Goal: Information Seeking & Learning: Learn about a topic

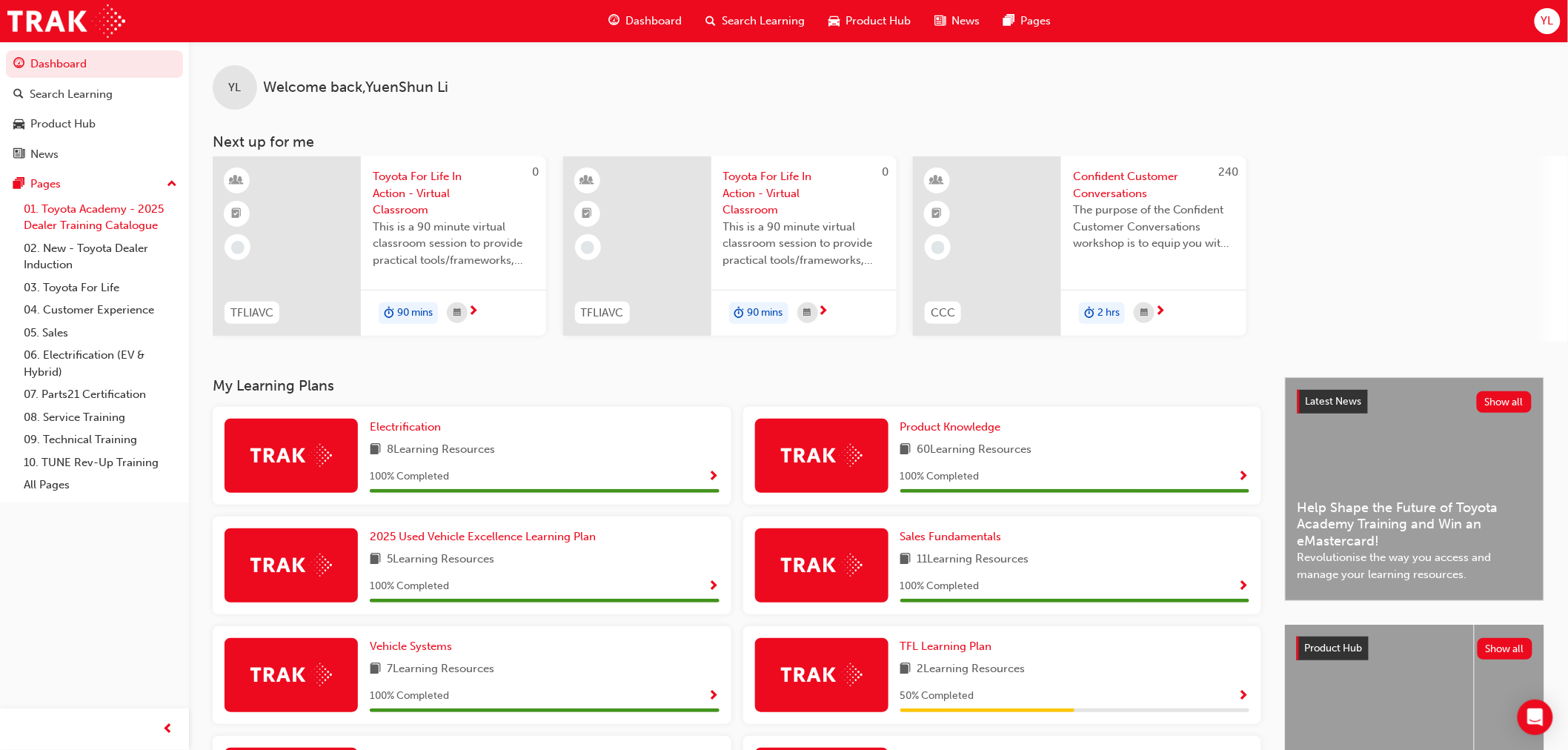
click at [149, 216] on link "01. Toyota Academy - 2025 Dealer Training Catalogue" at bounding box center [100, 217] width 165 height 39
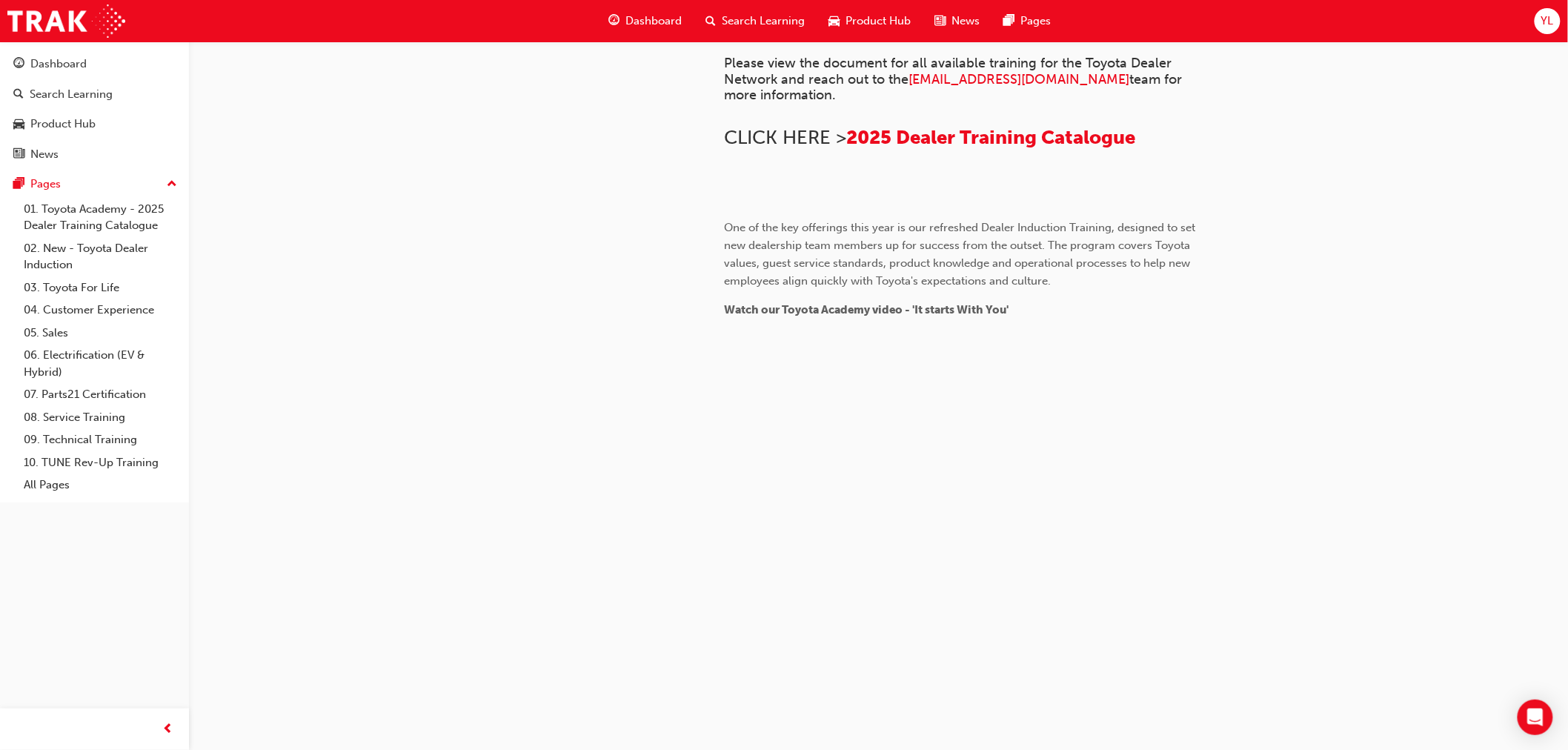
scroll to position [1293, 0]
click at [112, 264] on link "02. New - Toyota Dealer Induction" at bounding box center [100, 256] width 165 height 39
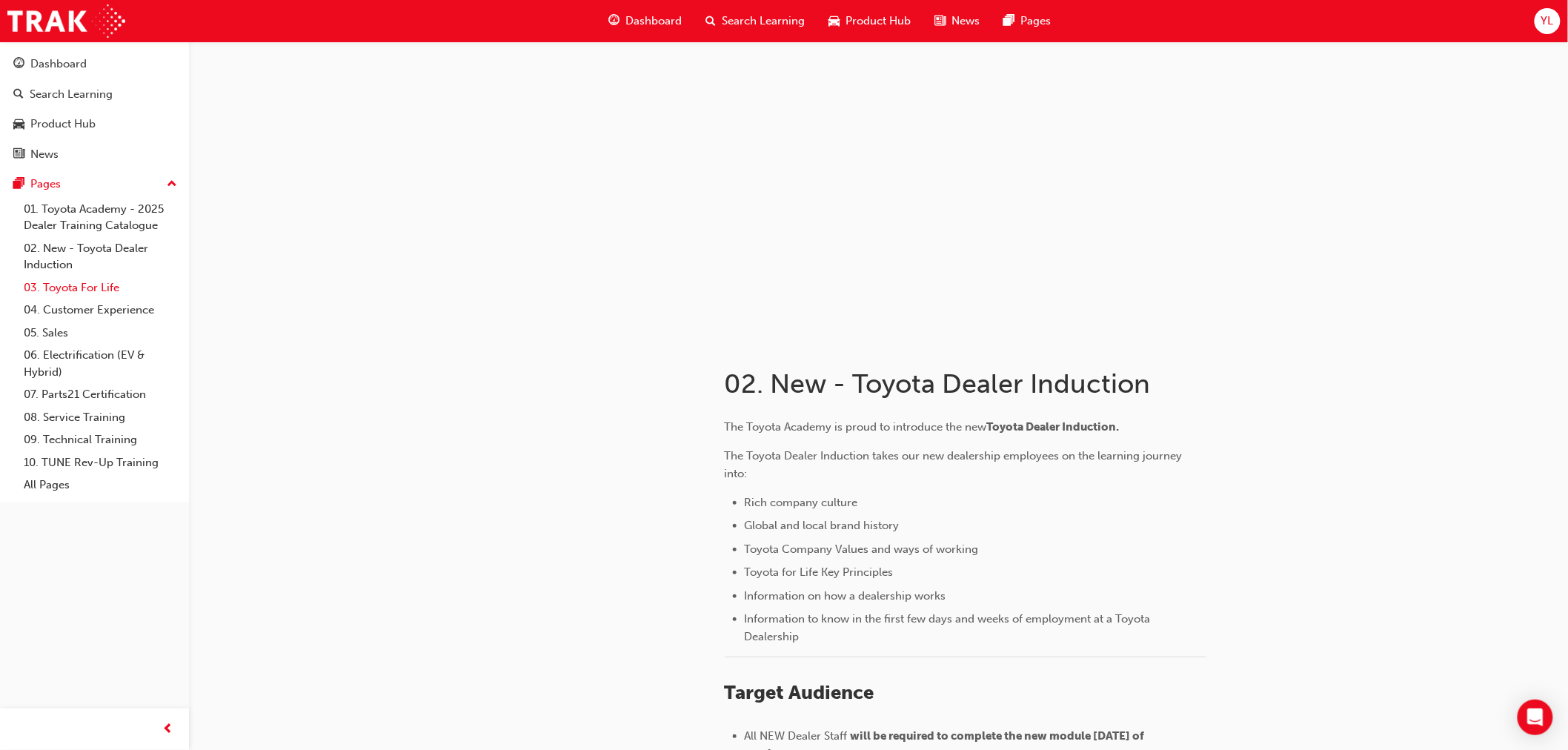
click at [128, 299] on link "03. Toyota For Life" at bounding box center [100, 288] width 165 height 23
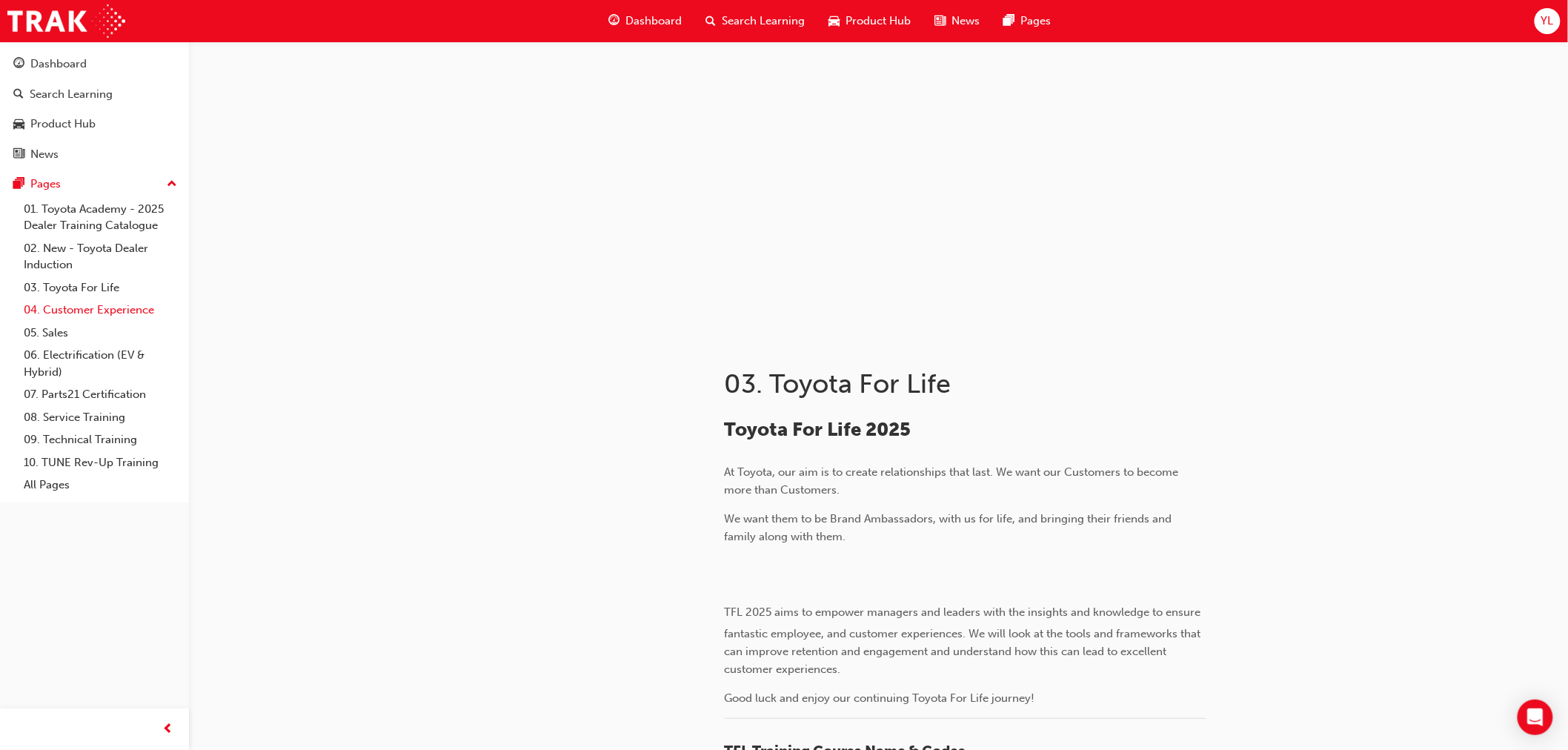
click at [128, 314] on link "04. Customer Experience" at bounding box center [100, 310] width 165 height 23
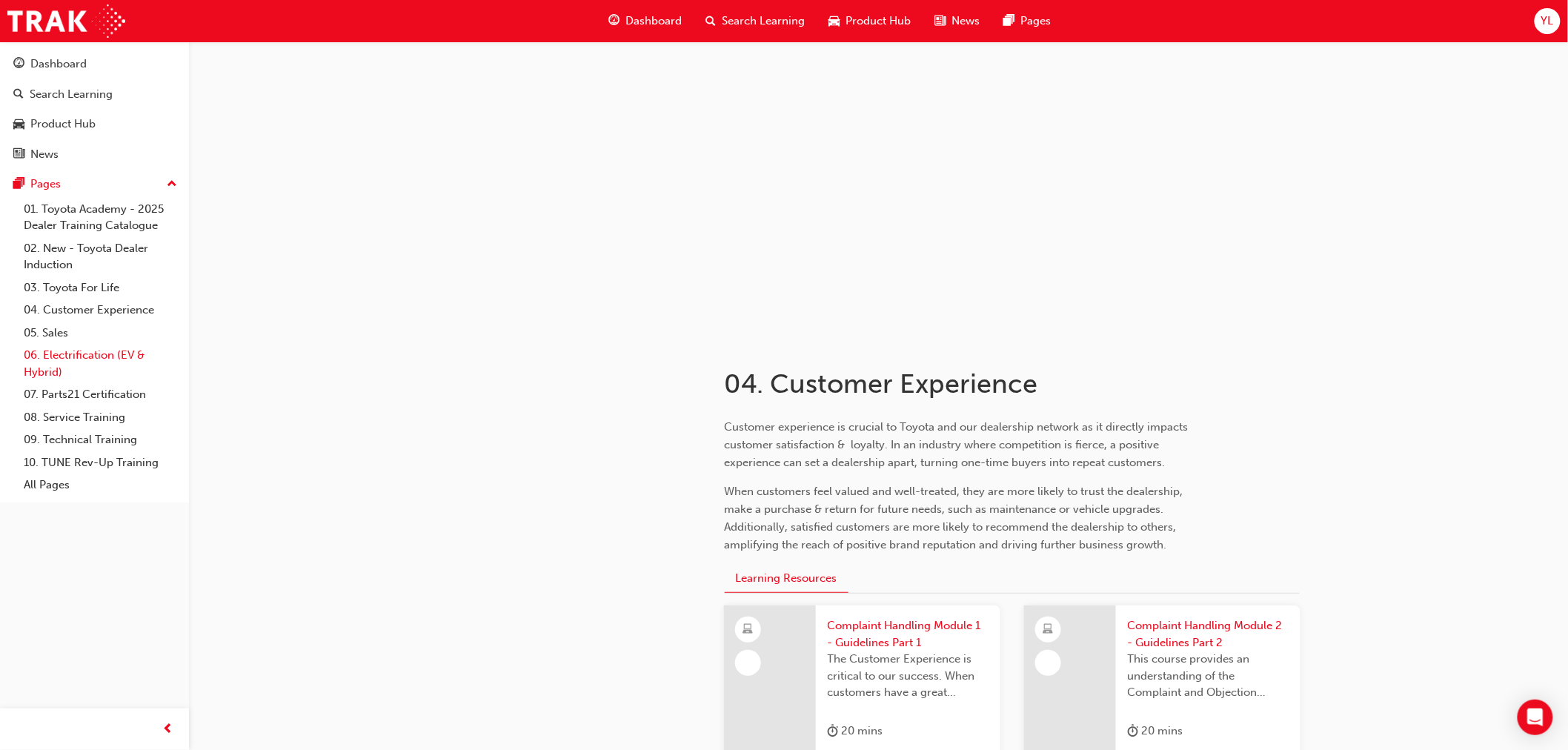
click at [127, 363] on link "06. Electrification (EV & Hybrid)" at bounding box center [100, 363] width 165 height 39
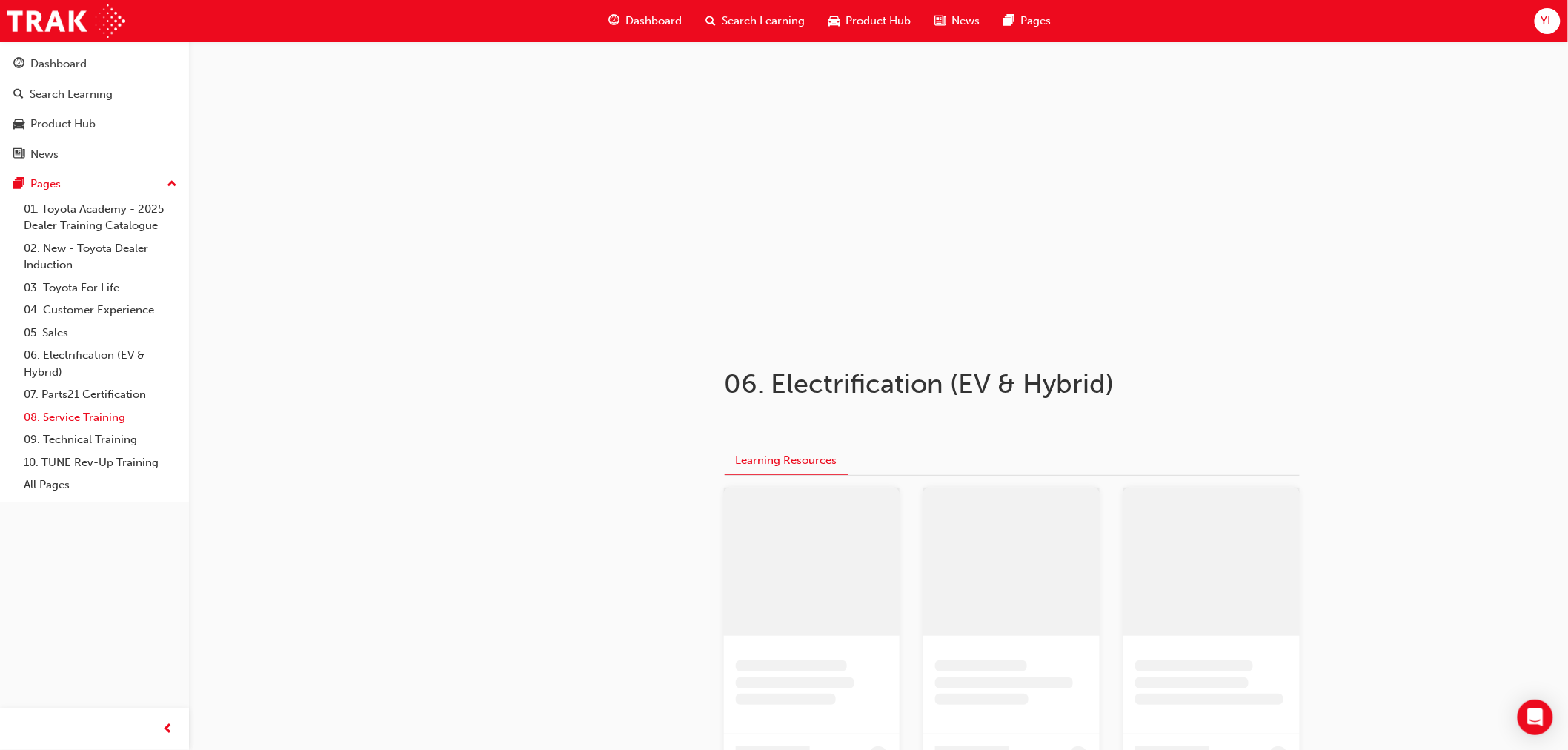
click at [122, 406] on link "07. Parts21 Certification" at bounding box center [100, 395] width 165 height 23
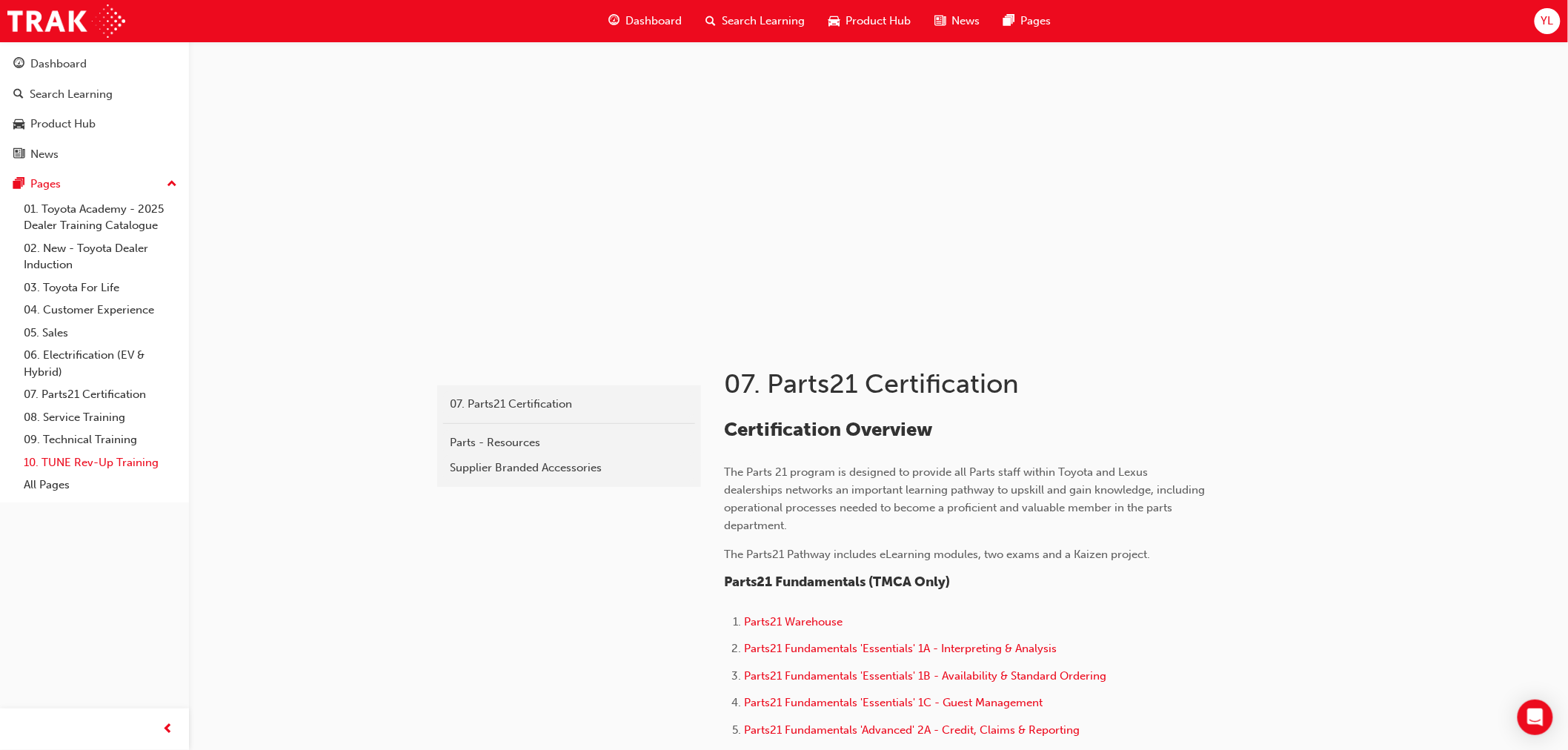
click at [100, 474] on link "10. TUNE Rev-Up Training" at bounding box center [100, 462] width 165 height 23
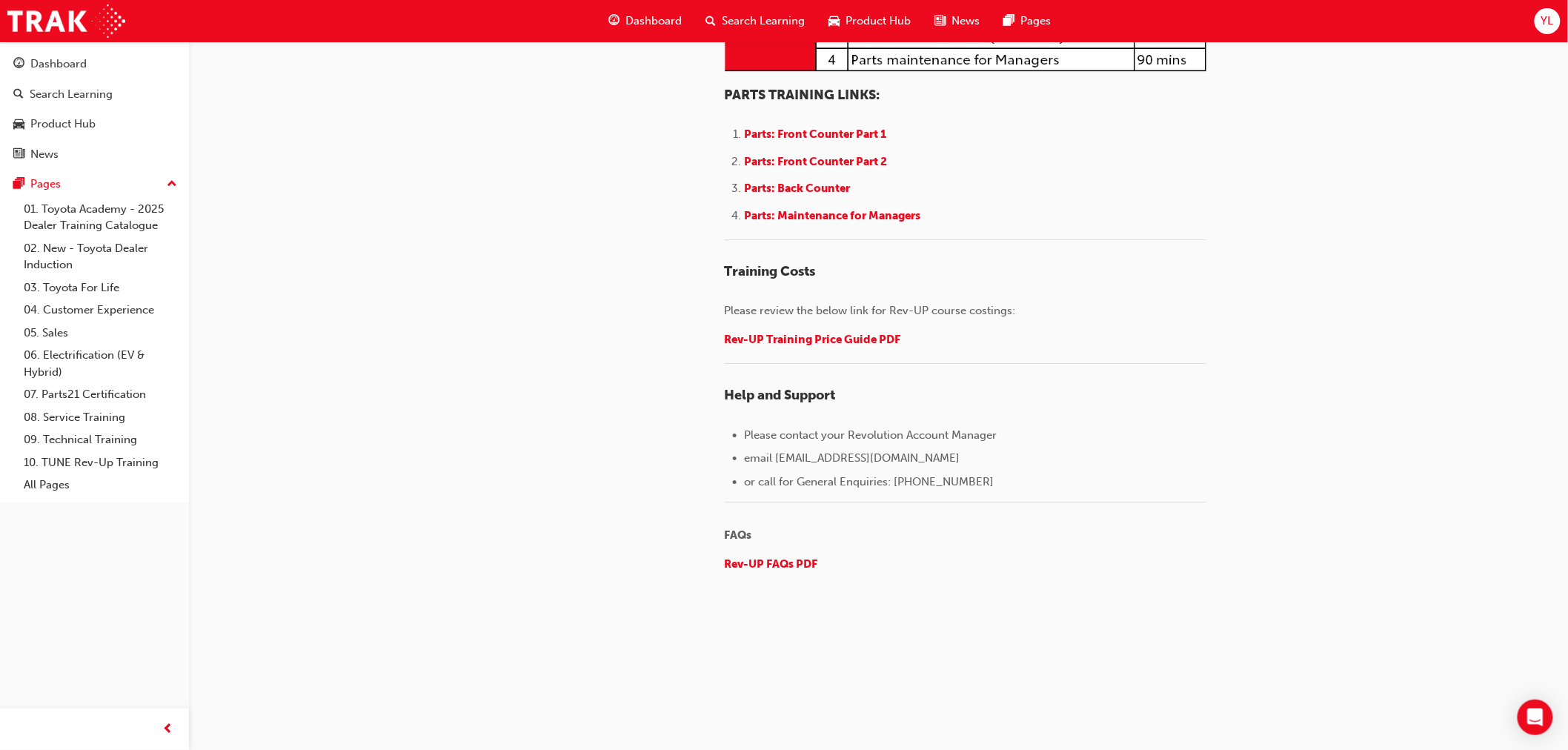
scroll to position [1482, 0]
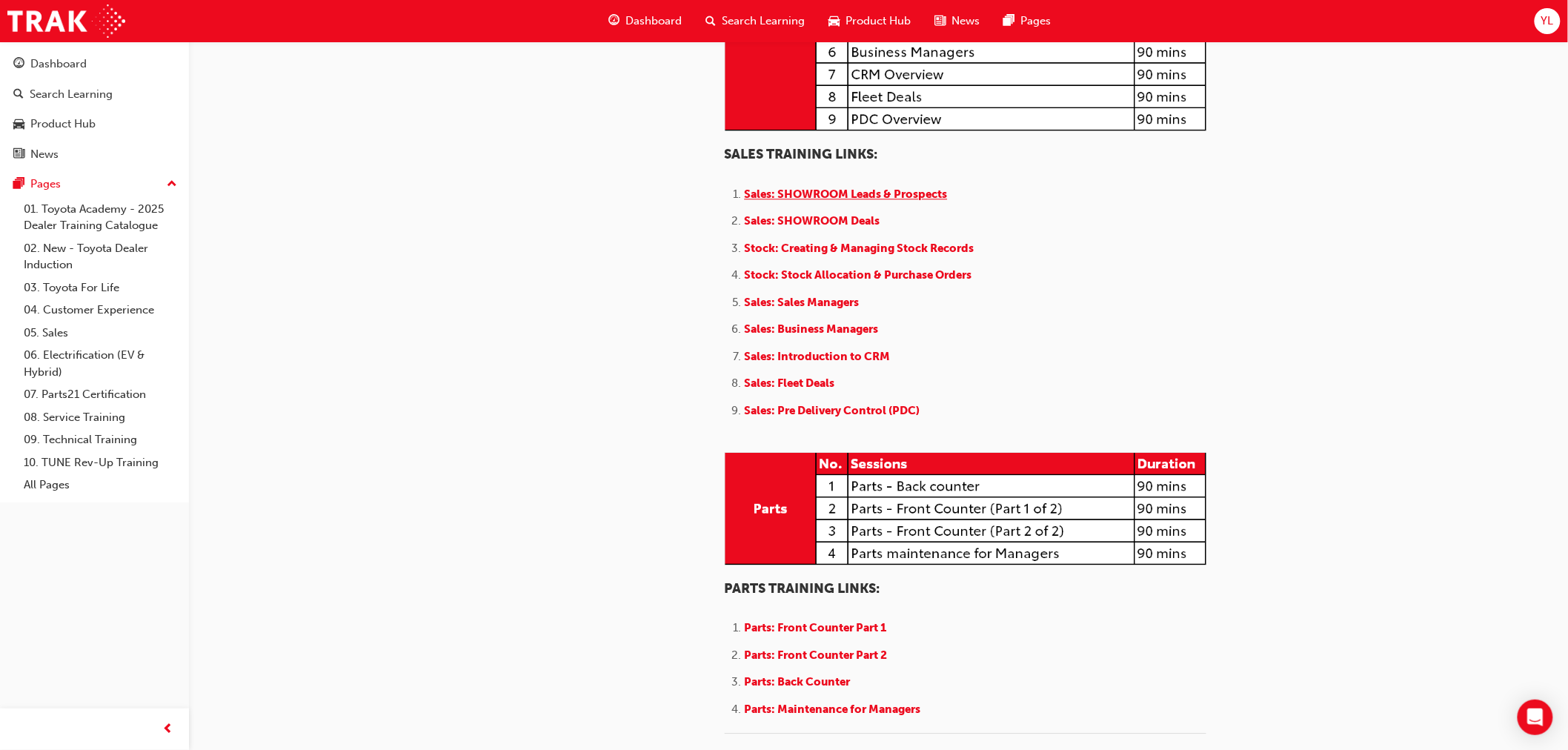
click at [798, 201] on span "Sales: SHOWROOM Leads & Prospects" at bounding box center [846, 194] width 203 height 14
